Goal: Information Seeking & Learning: Learn about a topic

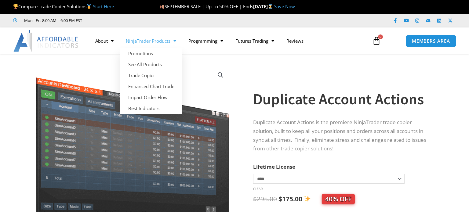
click at [167, 37] on link "NinjaTrader Products" at bounding box center [151, 41] width 63 height 14
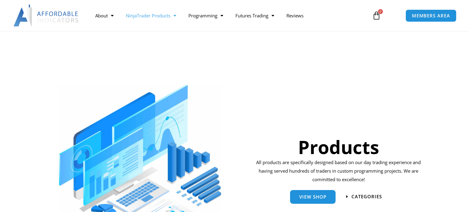
scroll to position [799, 0]
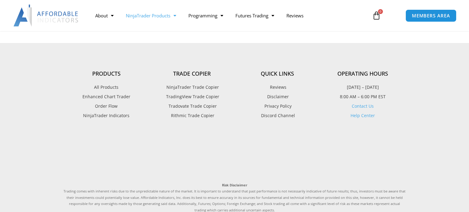
click at [108, 103] on span "Order Flow" at bounding box center [106, 106] width 23 height 8
